Goal: Transaction & Acquisition: Purchase product/service

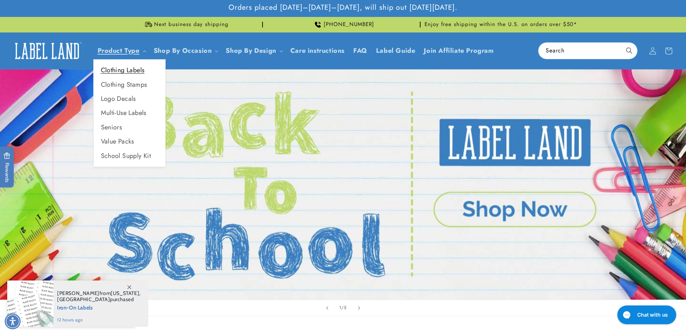
click at [119, 67] on link "Clothing Labels" at bounding box center [130, 70] width 72 height 14
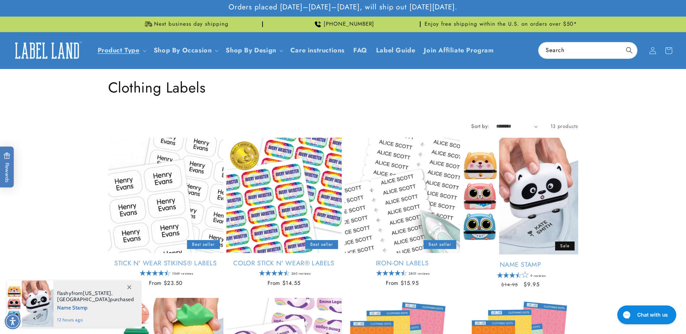
scroll to position [72, 0]
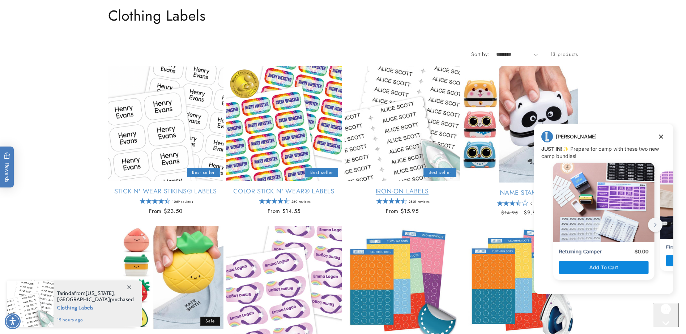
click at [400, 191] on link "Iron-On Labels" at bounding box center [401, 191] width 115 height 8
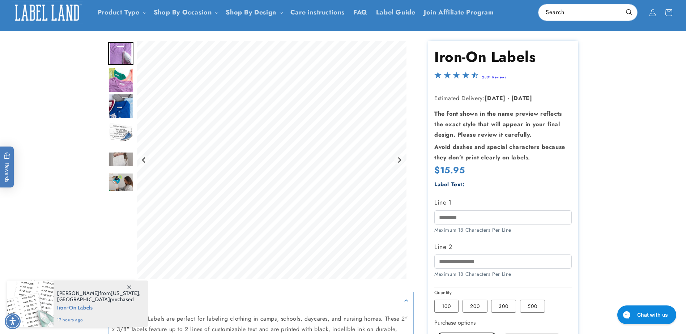
scroll to position [72, 0]
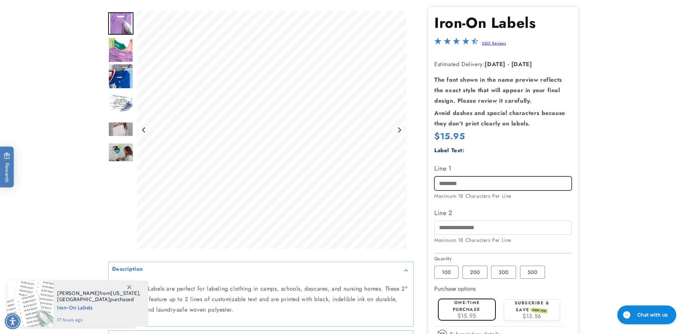
click at [461, 180] on input "Line 1" at bounding box center [502, 183] width 137 height 14
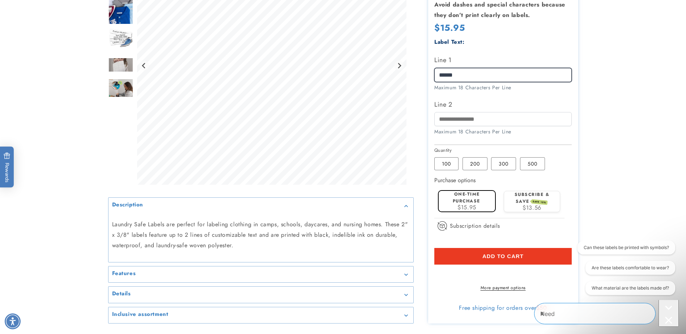
scroll to position [0, 0]
type input "******"
click at [509, 253] on button "Add to cart" at bounding box center [502, 256] width 137 height 17
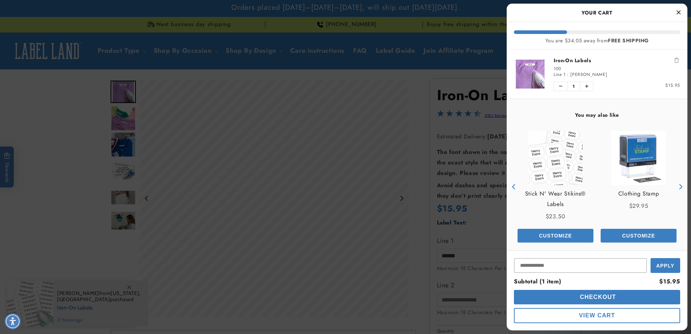
click at [602, 296] on span "Checkout" at bounding box center [597, 297] width 38 height 6
